Goal: Task Accomplishment & Management: Manage account settings

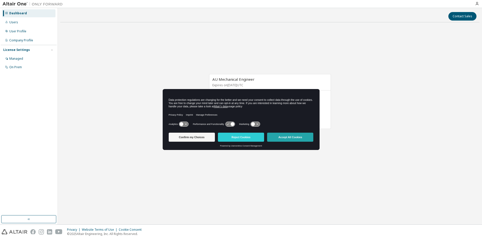
click at [284, 139] on button "Accept All Cookies" at bounding box center [290, 137] width 46 height 9
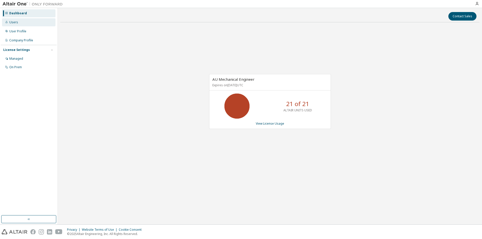
click at [14, 22] on div "Users" at bounding box center [13, 22] width 9 height 4
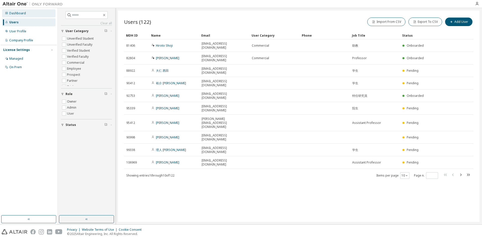
click at [17, 12] on div "Dashboard" at bounding box center [17, 13] width 17 height 4
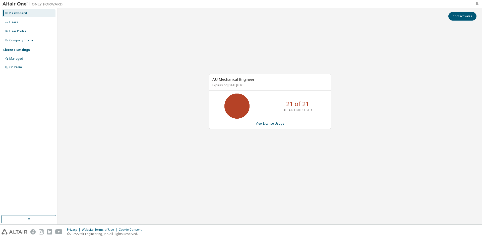
click at [476, 4] on icon "button" at bounding box center [477, 4] width 4 height 4
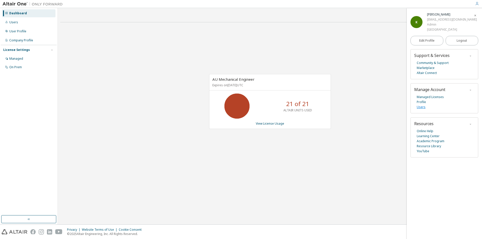
click at [421, 109] on link "Users" at bounding box center [421, 107] width 9 height 5
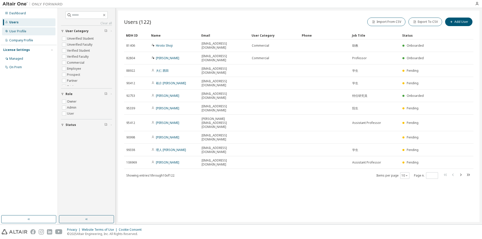
click at [17, 34] on div "User Profile" at bounding box center [28, 31] width 53 height 8
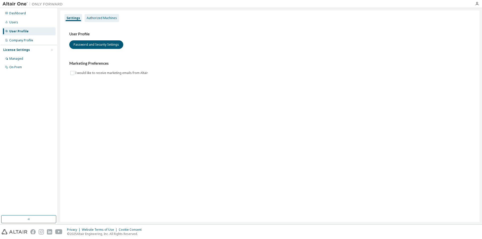
click at [97, 18] on div "Authorized Machines" at bounding box center [102, 18] width 30 height 4
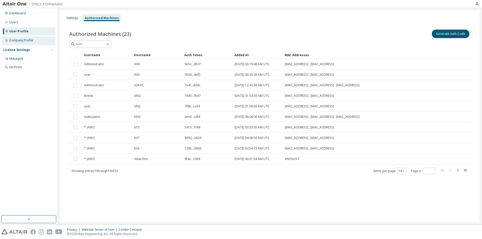
click at [31, 40] on div "Company Profile" at bounding box center [21, 40] width 24 height 4
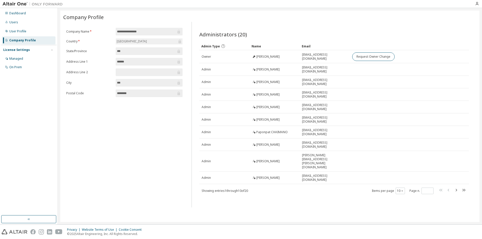
click at [23, 48] on div "License Settings" at bounding box center [16, 50] width 27 height 4
click at [23, 49] on div "License Settings" at bounding box center [16, 50] width 27 height 4
click at [12, 13] on div "Dashboard" at bounding box center [17, 13] width 17 height 4
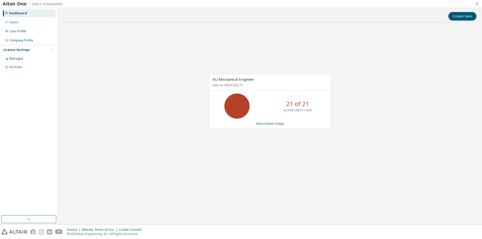
click at [477, 3] on icon "button" at bounding box center [477, 4] width 4 height 4
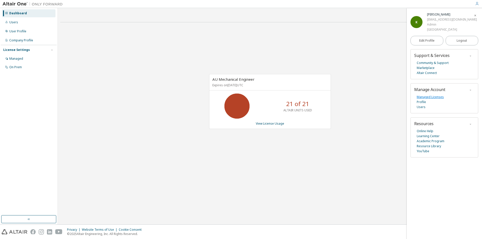
click at [432, 97] on link "Managed Licenses" at bounding box center [430, 97] width 27 height 5
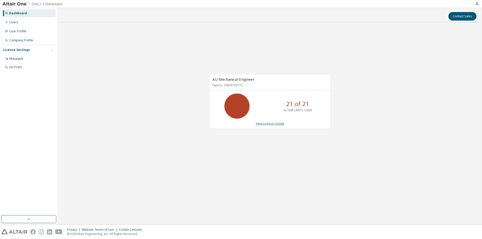
click at [272, 123] on link "View License Usage" at bounding box center [270, 123] width 28 height 4
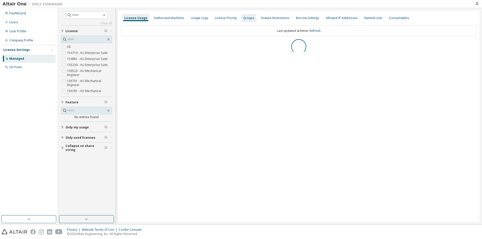
click at [247, 17] on div "Groups" at bounding box center [248, 18] width 11 height 4
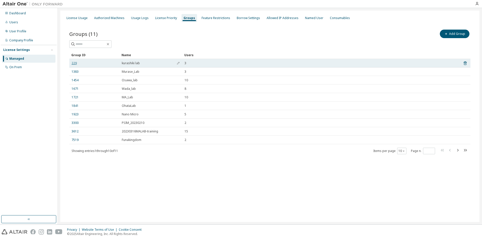
click at [74, 63] on link "229" at bounding box center [74, 63] width 5 height 4
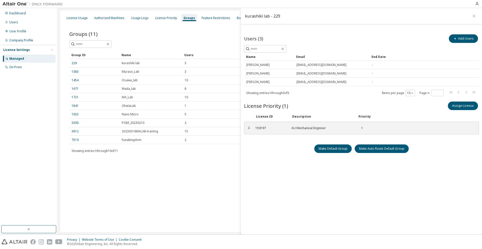
click at [302, 178] on div "kurashiki lab - 229 Users (3) Add Users Clear Load Save Save As Field Operator …" at bounding box center [361, 121] width 241 height 227
click at [474, 16] on icon "button" at bounding box center [474, 16] width 4 height 4
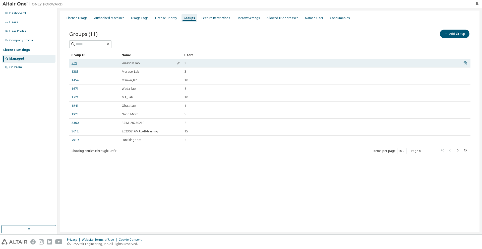
click at [75, 64] on link "229" at bounding box center [74, 63] width 5 height 4
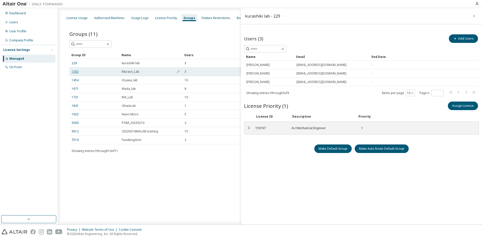
click at [75, 71] on link "1383" at bounding box center [75, 72] width 7 height 4
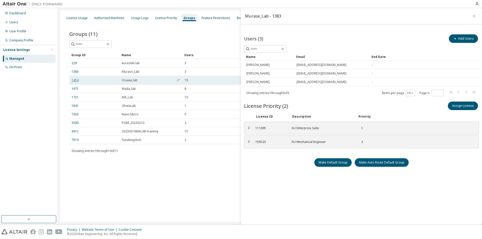
click at [73, 80] on link "1454" at bounding box center [75, 80] width 7 height 4
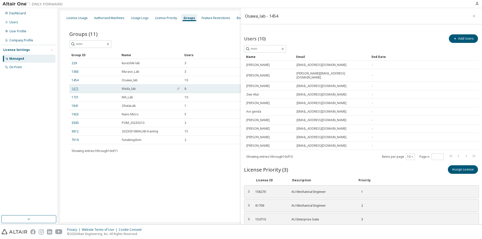
click at [74, 90] on link "1671" at bounding box center [75, 89] width 7 height 4
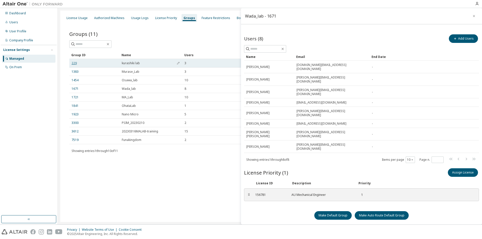
click at [76, 65] on link "229" at bounding box center [74, 63] width 5 height 4
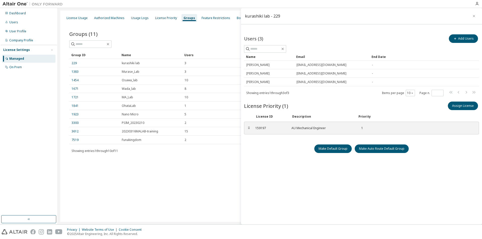
click at [210, 26] on div "Groups (11) Add Group Clear Load Save Save As Field Operator Value Select filte…" at bounding box center [269, 95] width 413 height 145
